Goal: Information Seeking & Learning: Learn about a topic

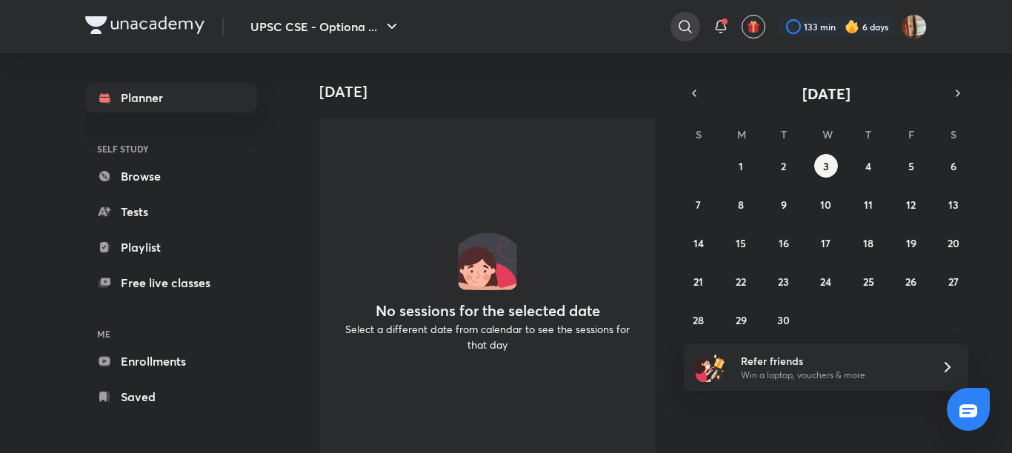
click at [691, 27] on icon at bounding box center [686, 27] width 18 height 18
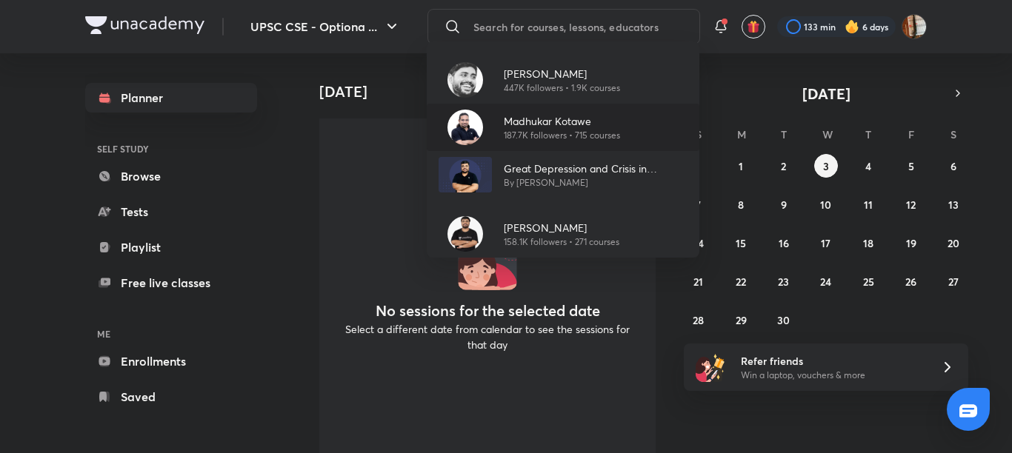
click at [574, 132] on p "187.7K followers • 715 courses" at bounding box center [562, 135] width 116 height 13
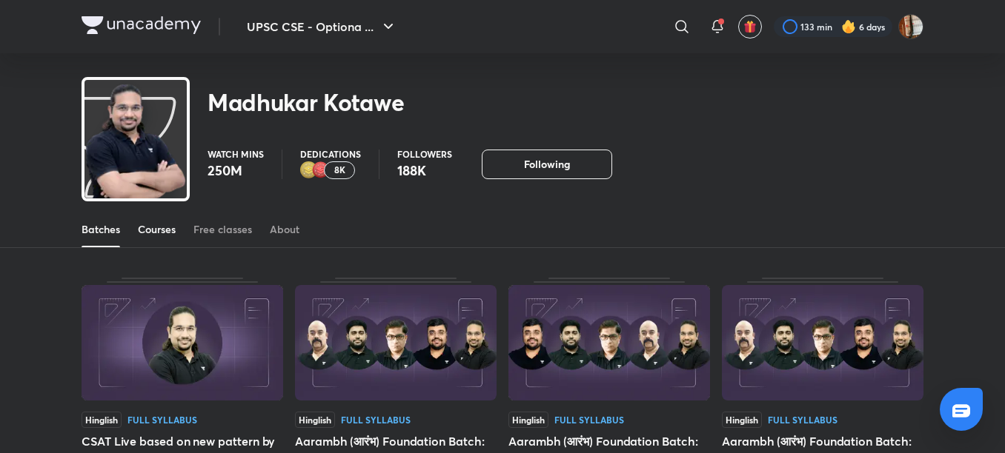
click at [166, 235] on div "Courses" at bounding box center [157, 229] width 38 height 15
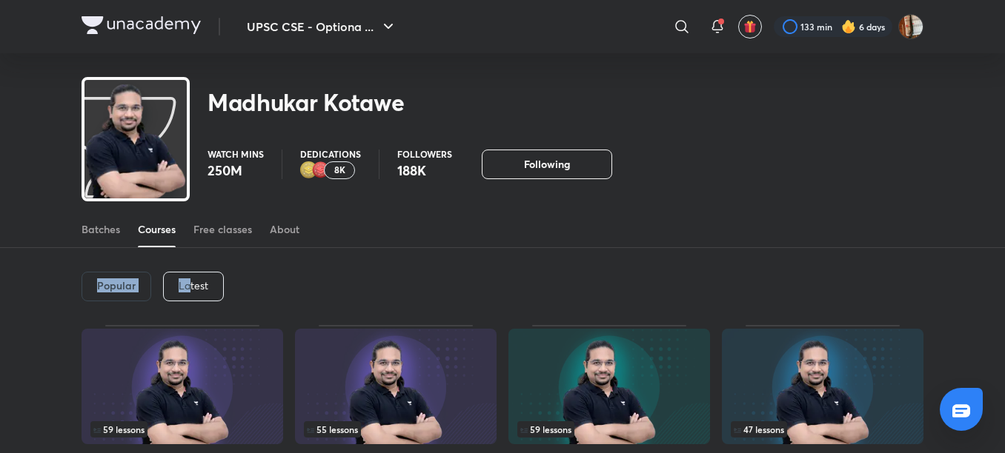
drag, startPoint x: 192, startPoint y: 276, endPoint x: 515, endPoint y: 195, distance: 333.2
click at [189, 284] on p "Latest" at bounding box center [194, 286] width 30 height 12
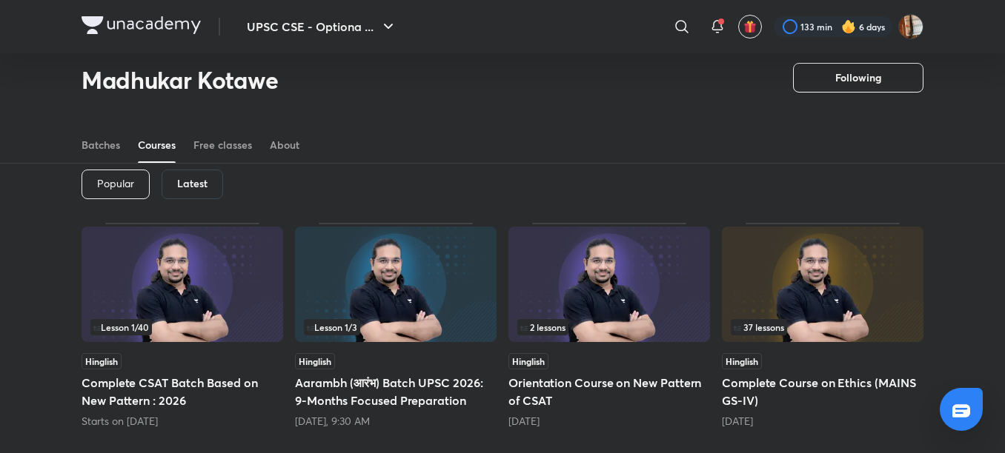
scroll to position [63, 0]
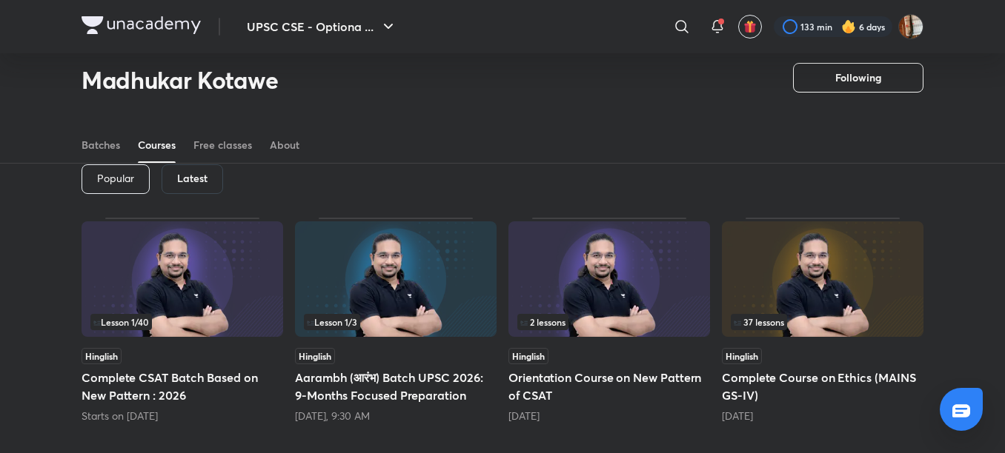
click at [777, 383] on h5 "Complete Course on Ethics (MAINS GS-IV)" at bounding box center [823, 387] width 202 height 36
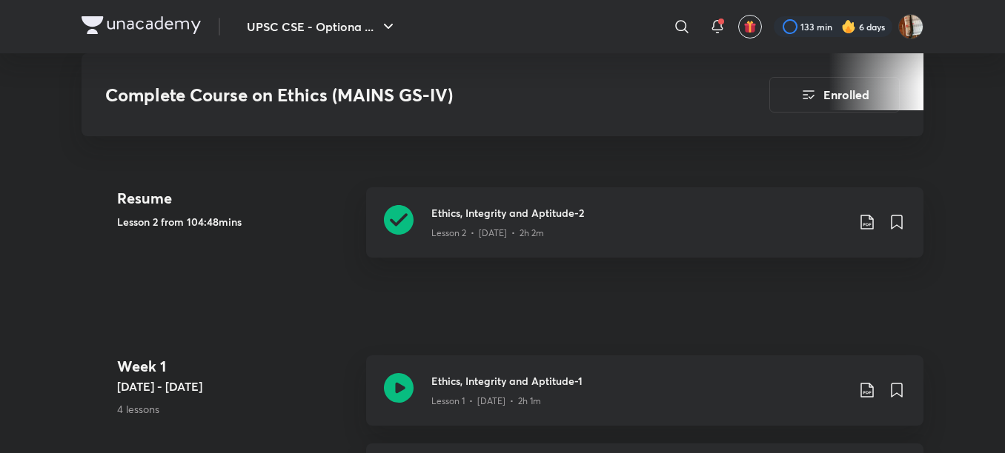
scroll to position [870, 0]
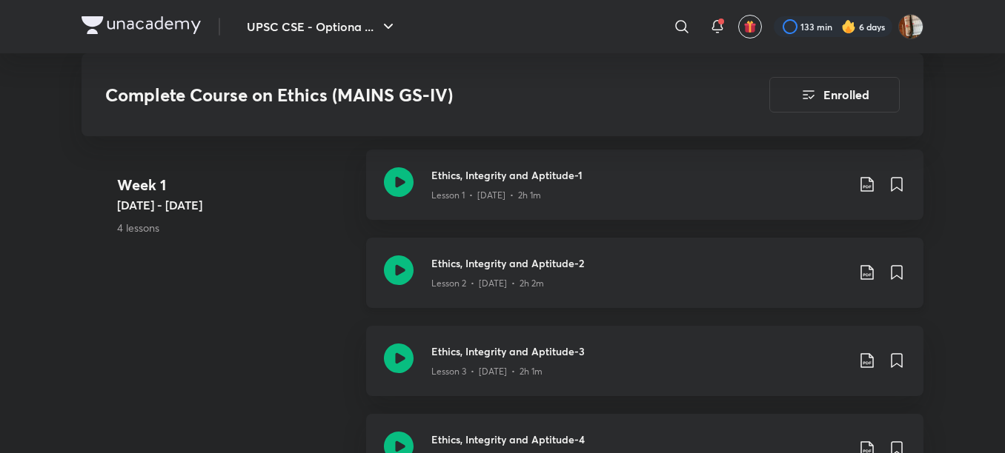
click at [519, 266] on h3 "Ethics, Integrity and Aptitude-2" at bounding box center [638, 264] width 415 height 16
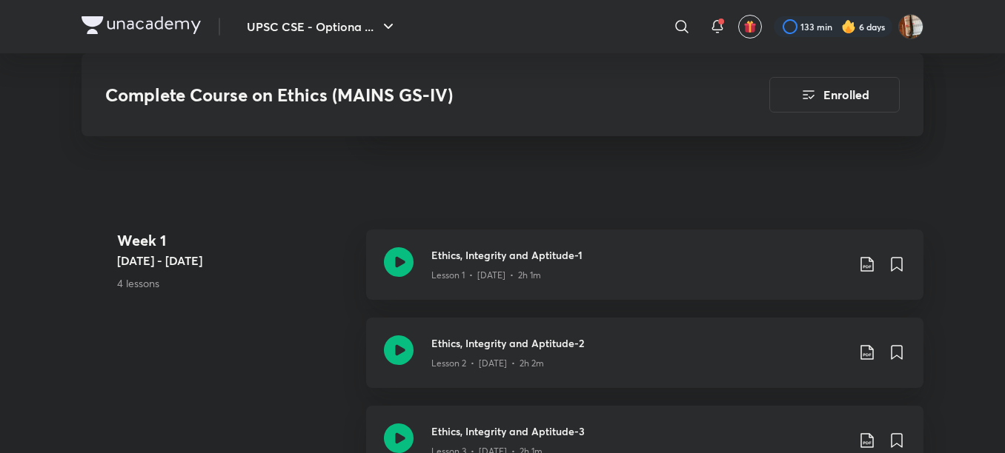
scroll to position [808, 0]
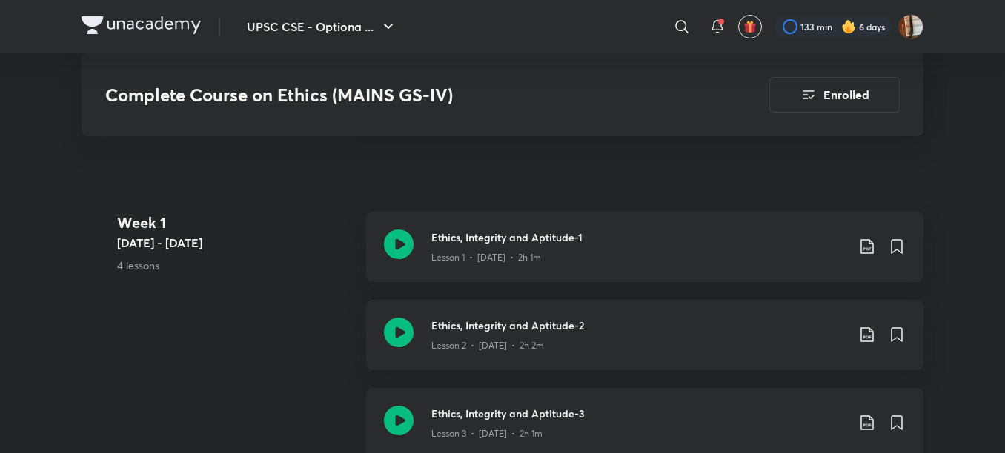
click at [473, 415] on h3 "Ethics, Integrity and Aptitude-3" at bounding box center [638, 414] width 415 height 16
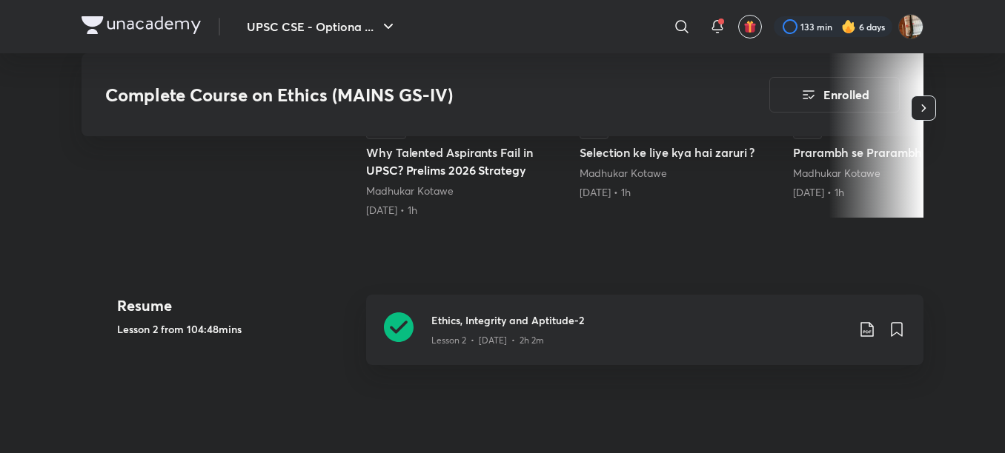
scroll to position [915, 0]
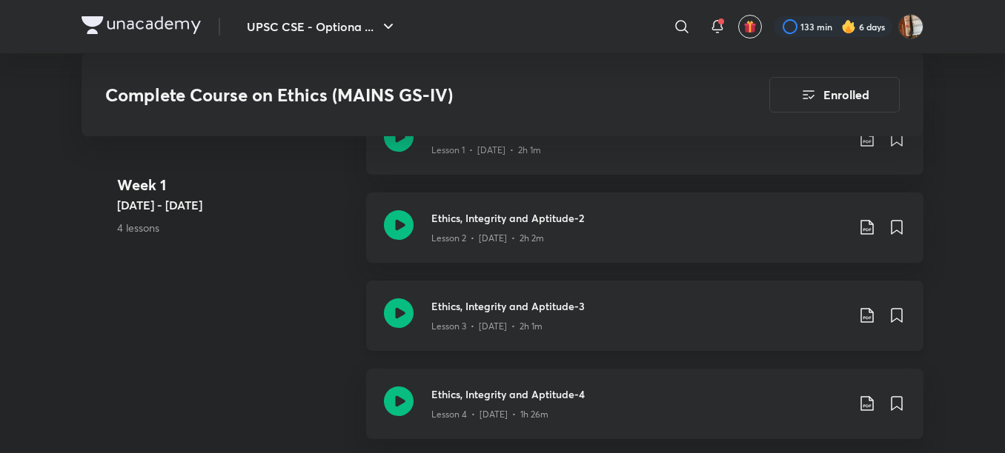
click at [500, 310] on h3 "Ethics, Integrity and Aptitude-3" at bounding box center [638, 307] width 415 height 16
